Goal: Information Seeking & Learning: Learn about a topic

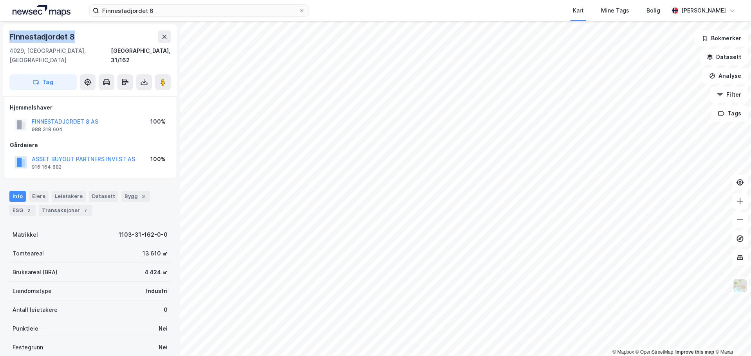
drag, startPoint x: 73, startPoint y: 36, endPoint x: 5, endPoint y: 33, distance: 67.8
click at [5, 33] on div "[STREET_ADDRESS], 31/162 Tag" at bounding box center [90, 60] width 174 height 72
copy div "Finnestadjordet 8"
